Goal: Obtain resource: Download file/media

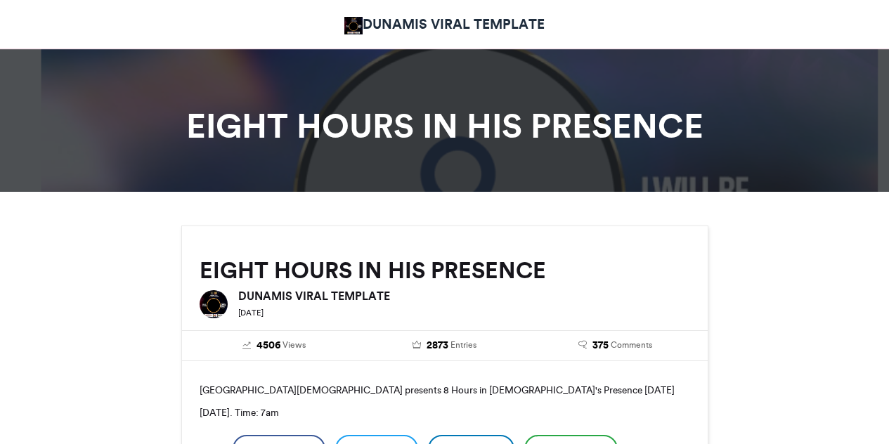
scroll to position [652, 0]
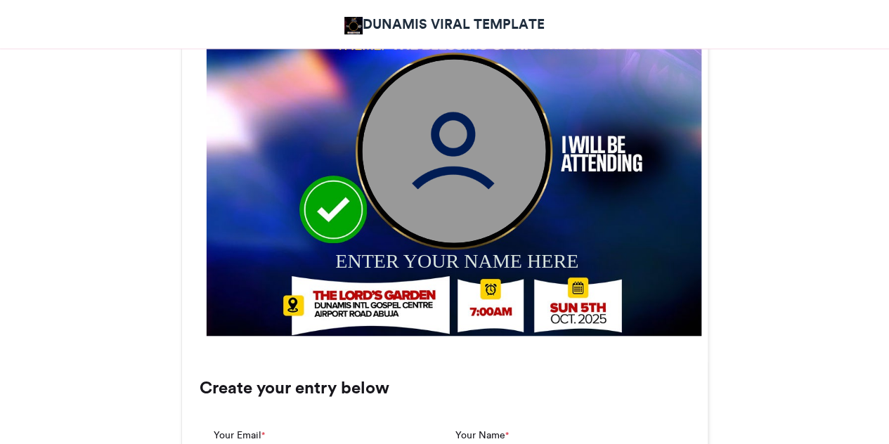
drag, startPoint x: 475, startPoint y: 188, endPoint x: 452, endPoint y: 193, distance: 23.6
click at [452, 193] on img at bounding box center [453, 149] width 183 height 183
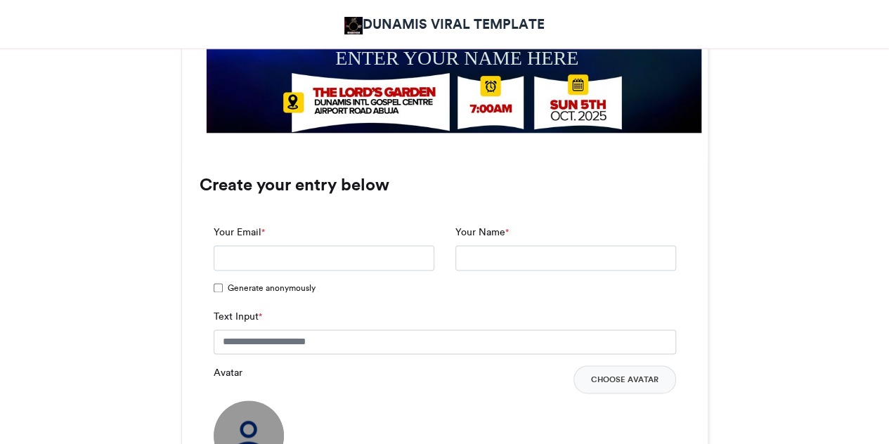
scroll to position [873, 0]
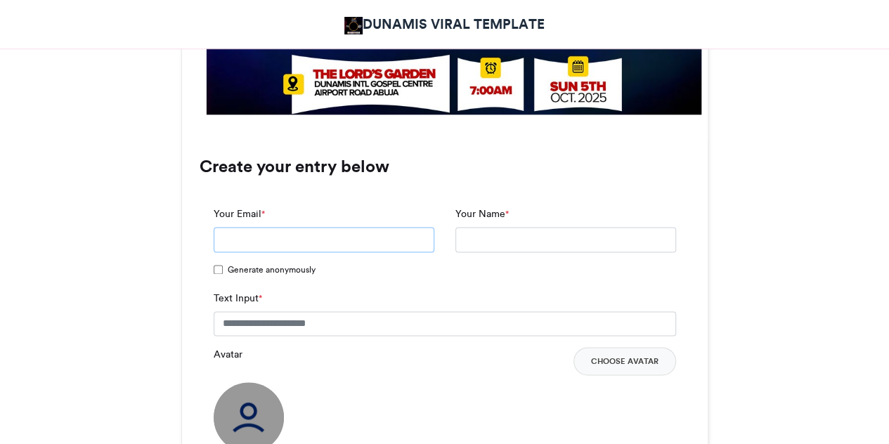
click at [380, 241] on input "Your Email *" at bounding box center [324, 239] width 221 height 25
type input "**********"
click at [481, 247] on input "Your Name *" at bounding box center [565, 239] width 221 height 25
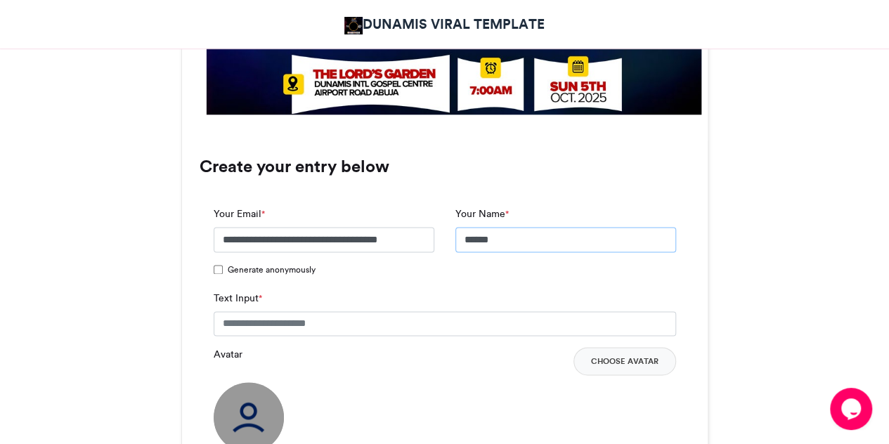
type input "******"
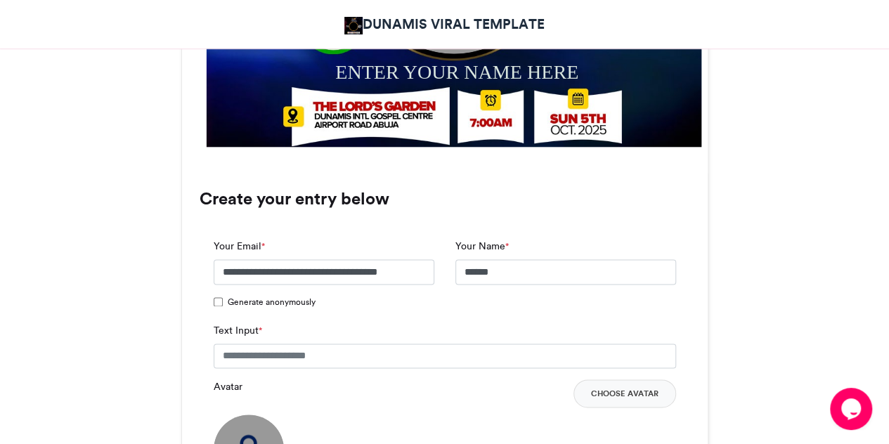
scroll to position [877, 0]
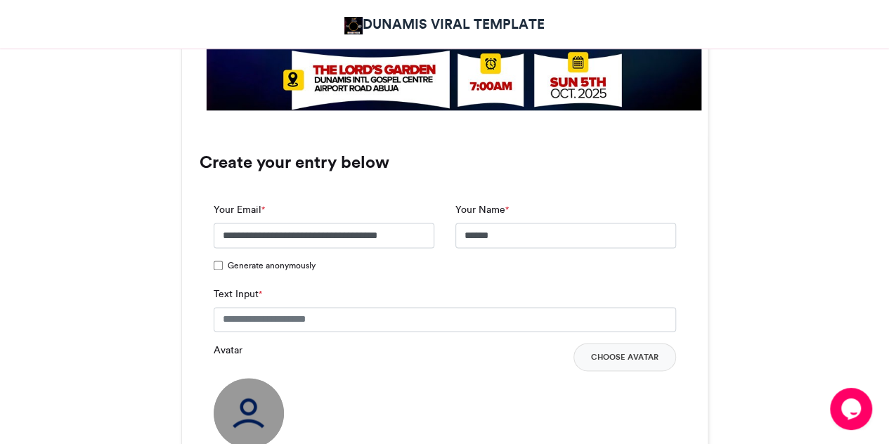
click at [338, 304] on div "Text Input *" at bounding box center [445, 310] width 462 height 46
click at [332, 316] on input "Text Input *" at bounding box center [445, 319] width 462 height 25
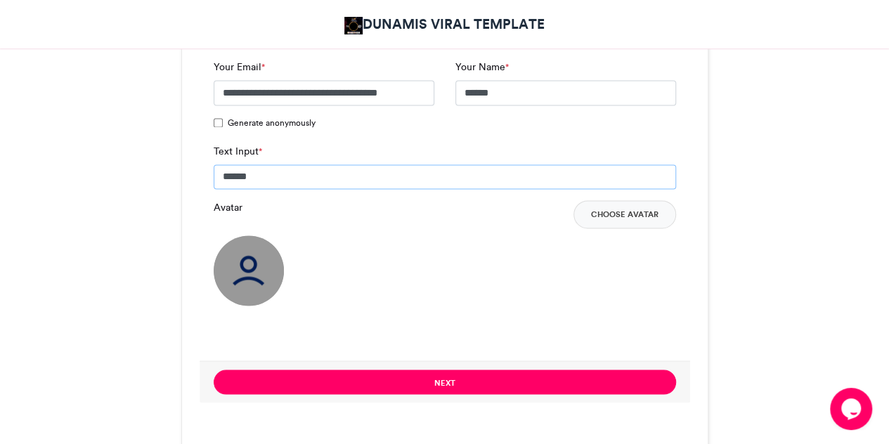
scroll to position [1016, 0]
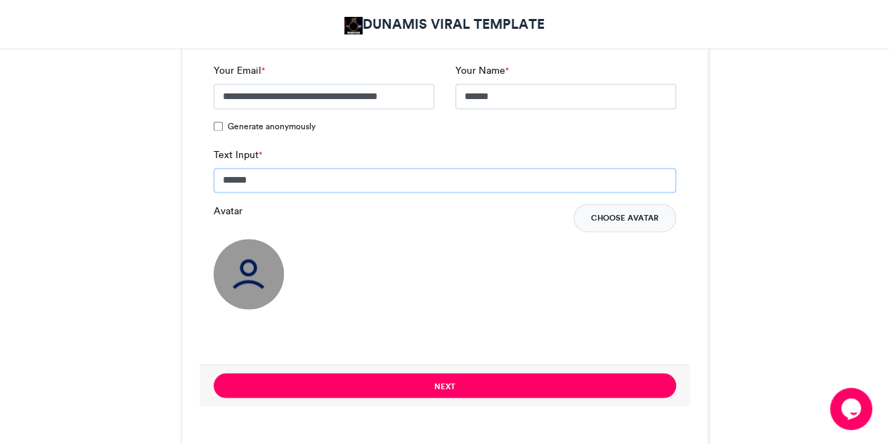
type input "******"
click at [604, 226] on button "Choose Avatar" at bounding box center [625, 218] width 103 height 28
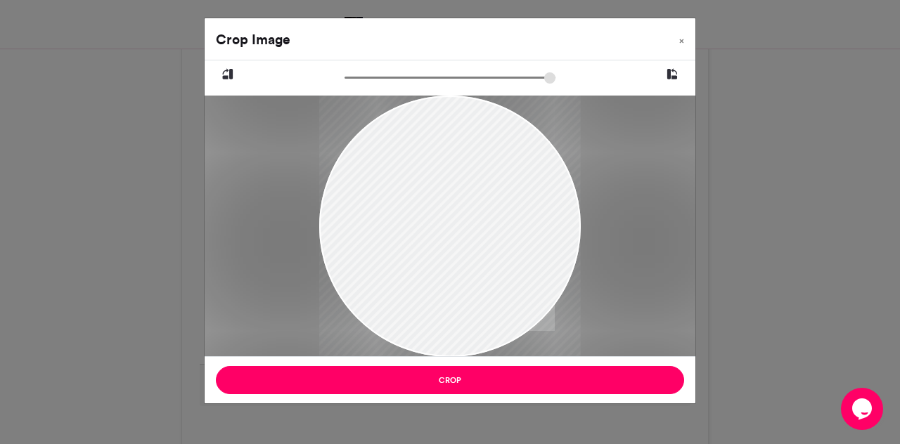
drag, startPoint x: 455, startPoint y: 311, endPoint x: 465, endPoint y: 356, distance: 46.7
click at [465, 356] on div at bounding box center [449, 269] width 261 height 349
type input "******"
drag, startPoint x: 456, startPoint y: 316, endPoint x: 467, endPoint y: 320, distance: 11.4
click at [467, 320] on div at bounding box center [460, 282] width 322 height 429
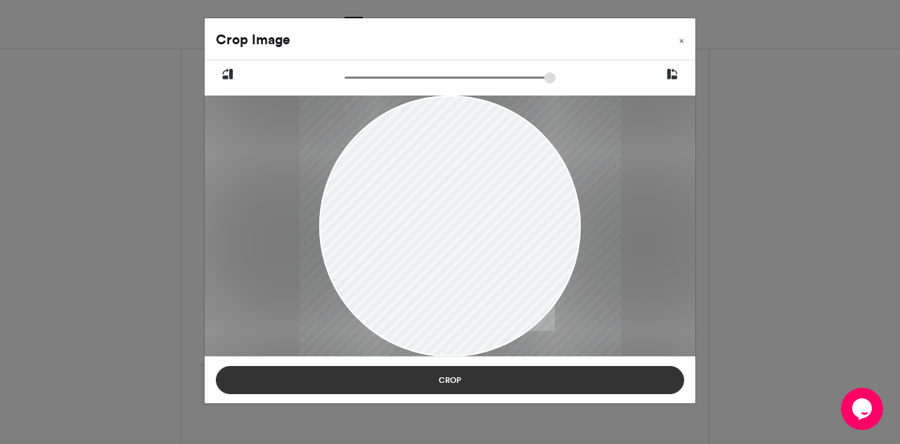
click at [455, 381] on button "Crop" at bounding box center [450, 380] width 468 height 28
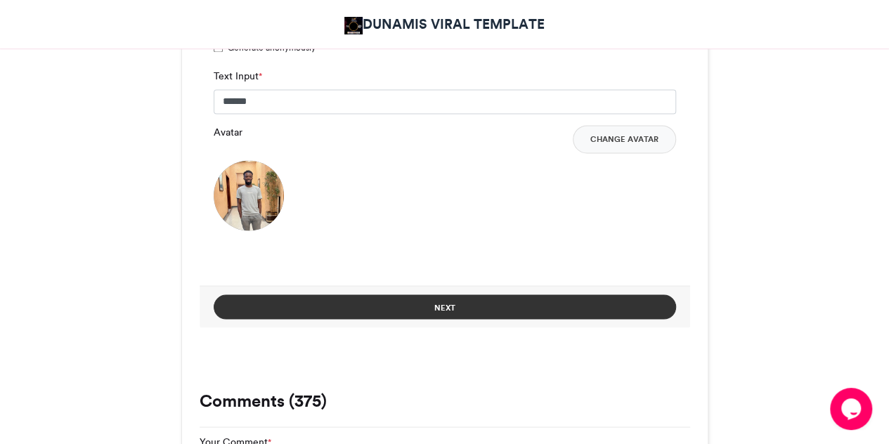
scroll to position [1094, 0]
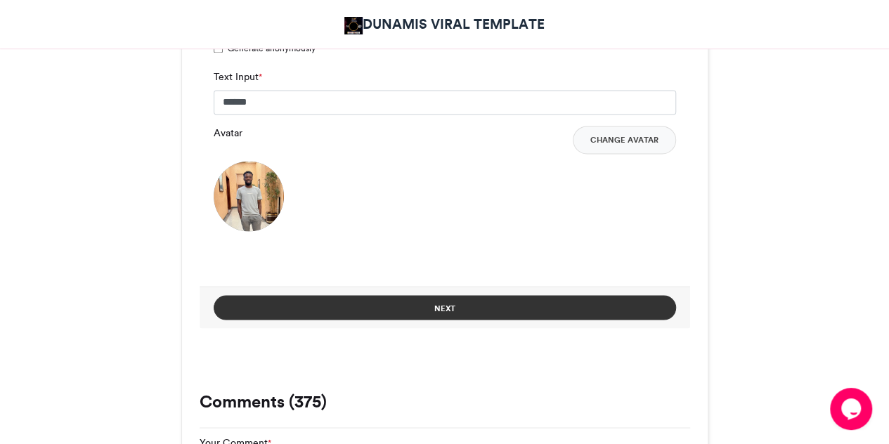
click at [478, 305] on button "Next" at bounding box center [445, 307] width 462 height 25
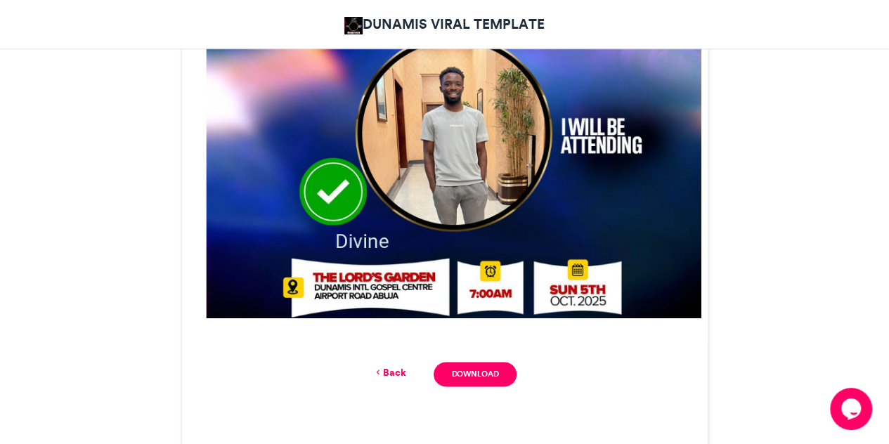
scroll to position [672, 0]
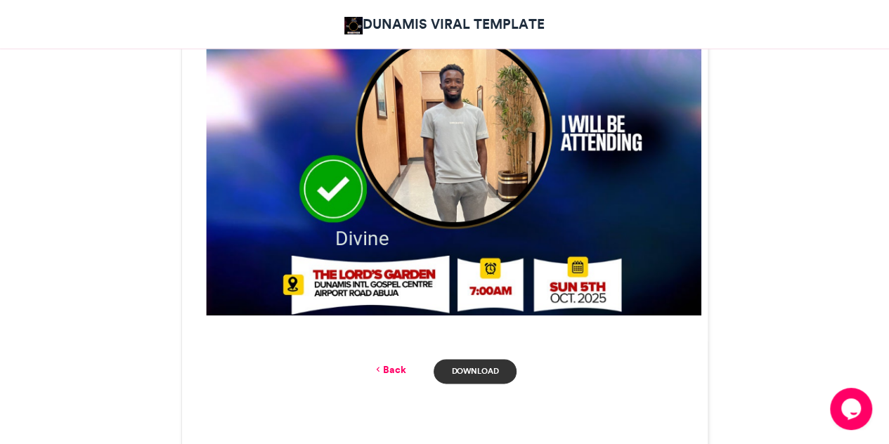
click at [478, 369] on link "Download" at bounding box center [475, 371] width 82 height 25
